Goal: Information Seeking & Learning: Learn about a topic

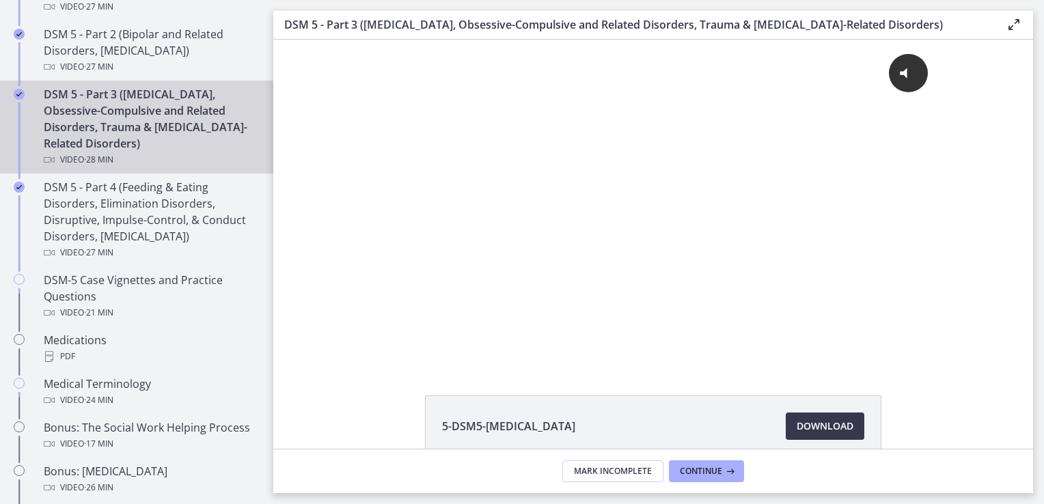
scroll to position [751, 0]
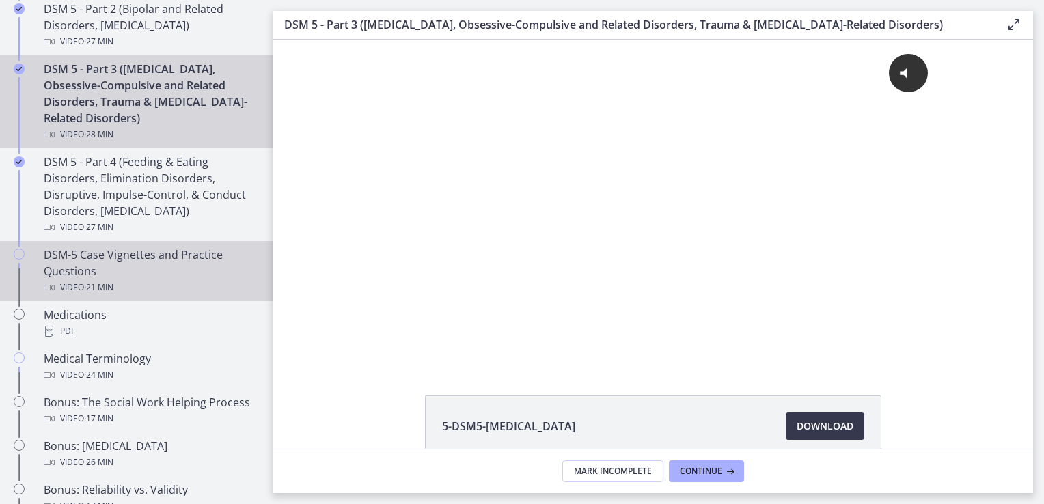
click at [169, 277] on div "DSM-5 Case Vignettes and Practice Questions Video · 21 min" at bounding box center [150, 271] width 213 height 49
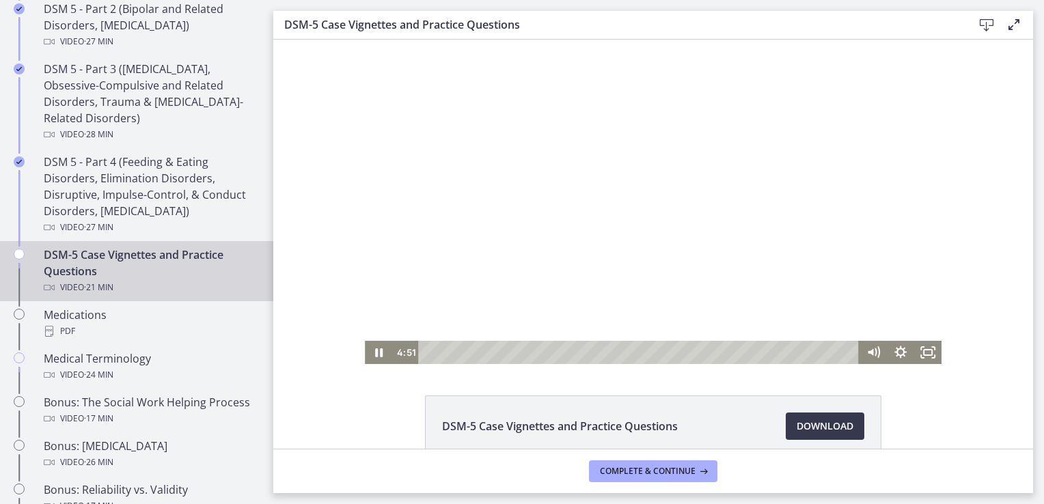
click at [567, 236] on div at bounding box center [653, 202] width 576 height 324
click at [714, 352] on div "Playbar" at bounding box center [640, 352] width 424 height 23
click at [705, 350] on div "14:05" at bounding box center [640, 352] width 424 height 23
click at [592, 225] on div at bounding box center [653, 202] width 576 height 324
click at [535, 201] on div at bounding box center [653, 202] width 576 height 324
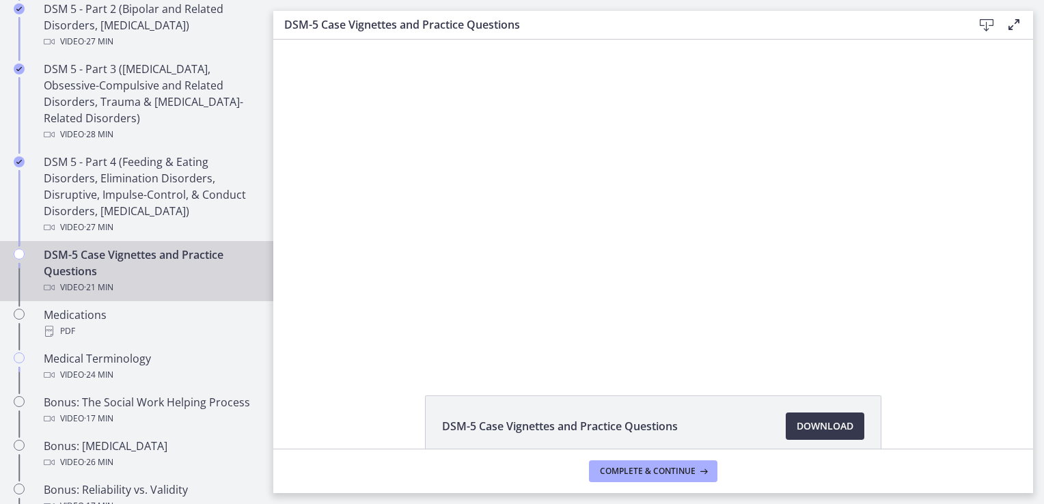
click at [535, 201] on div at bounding box center [653, 202] width 576 height 324
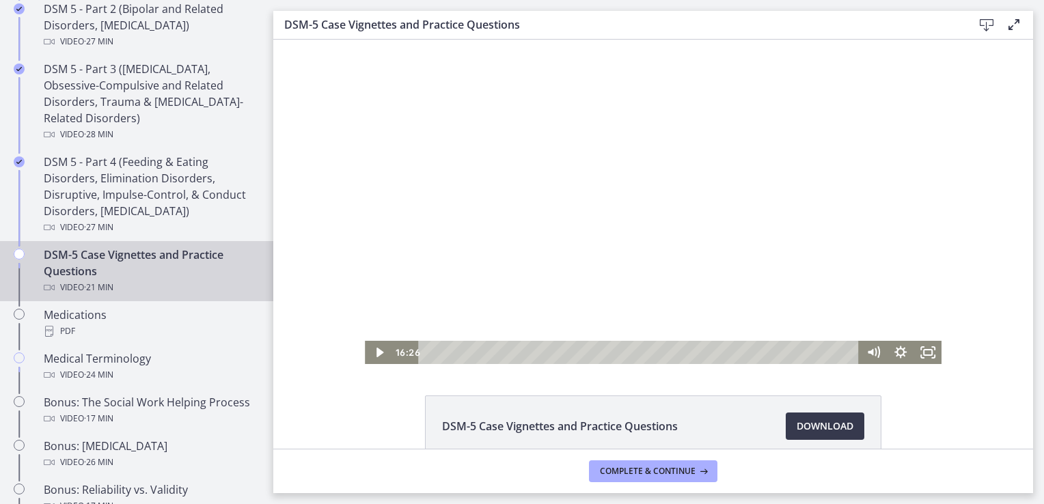
click at [365, 40] on button "Play Video: cmpffbaq9n7s72sd296g.mp4" at bounding box center [365, 40] width 1 height 1
click at [365, 354] on icon "Pause" at bounding box center [378, 352] width 27 height 23
click at [740, 173] on div at bounding box center [653, 202] width 576 height 324
